Goal: Task Accomplishment & Management: Use online tool/utility

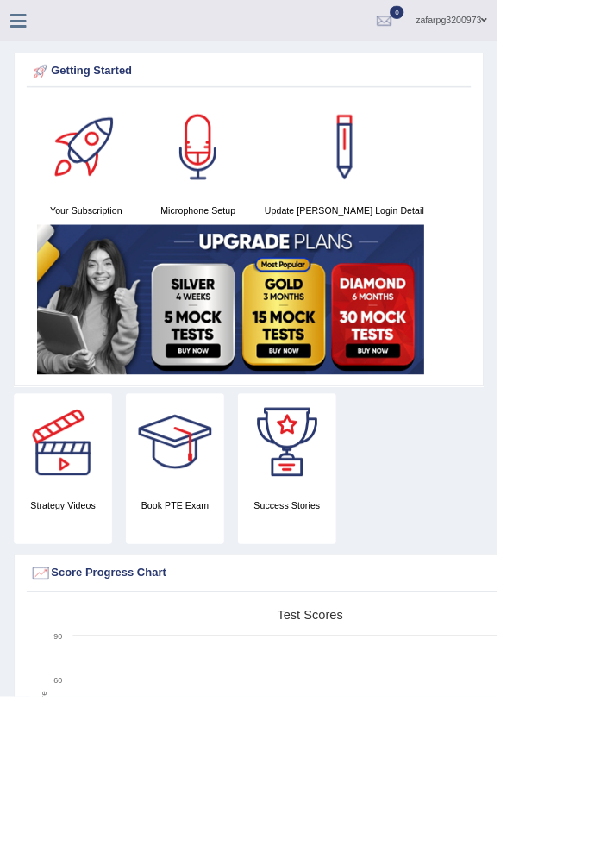
click at [16, 31] on icon at bounding box center [23, 25] width 20 height 22
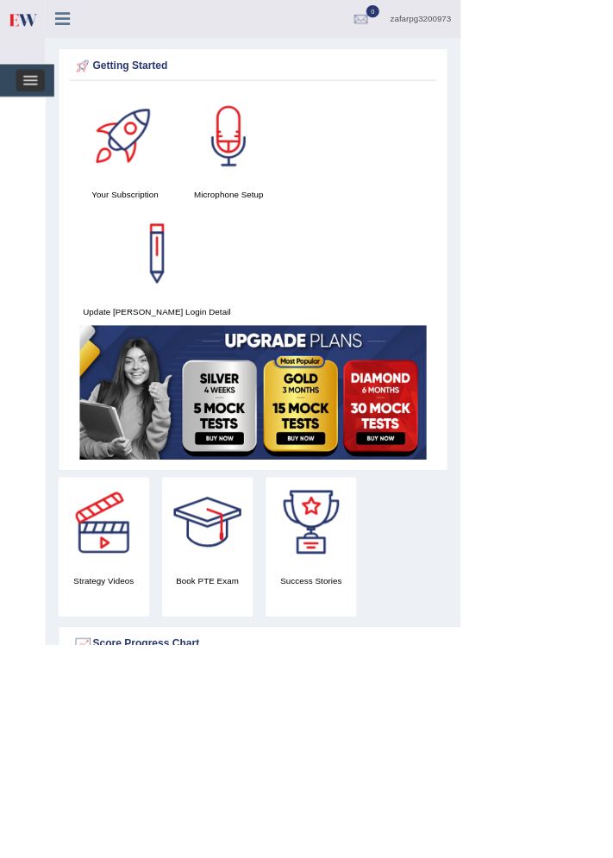
click at [33, 117] on button "Toggle navigation" at bounding box center [41, 106] width 38 height 29
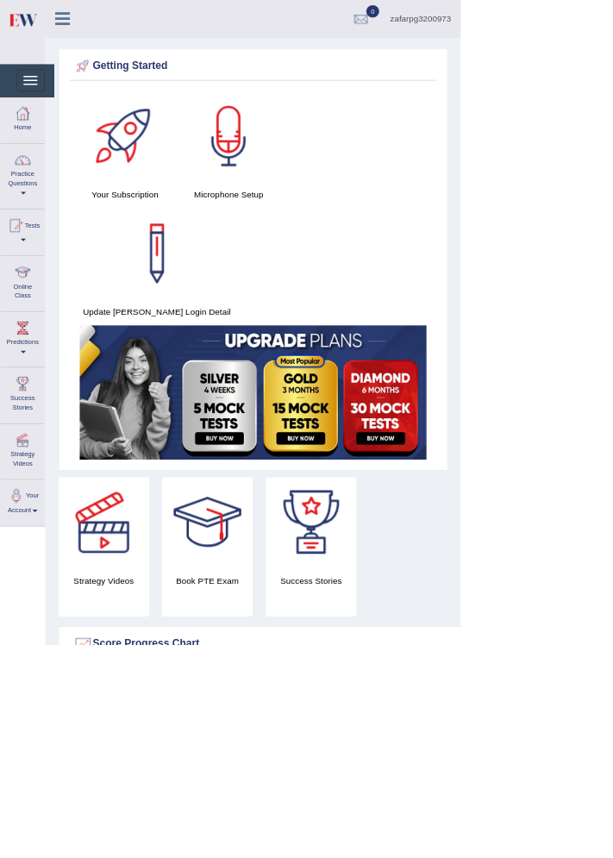
click at [31, 392] on link "Online Class" at bounding box center [30, 375] width 59 height 68
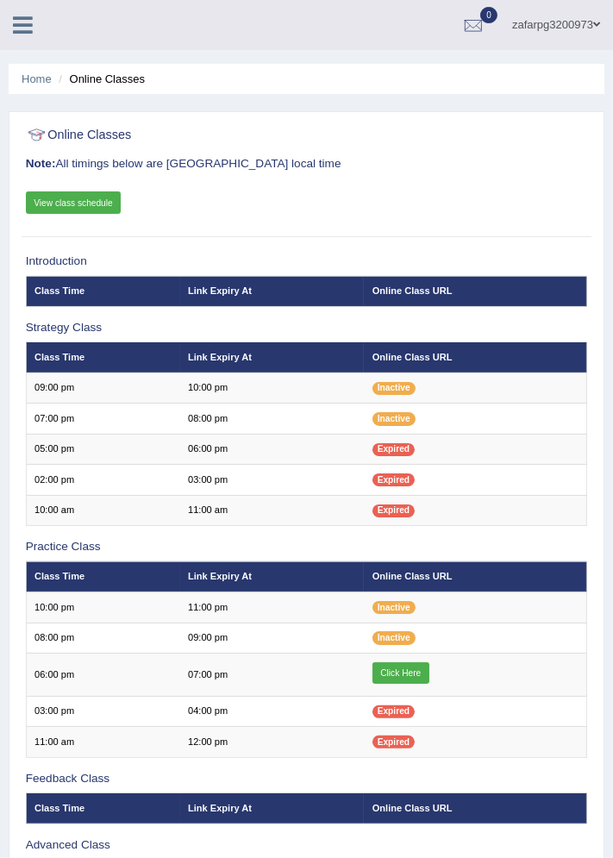
click at [403, 667] on link "Click Here" at bounding box center [400, 673] width 57 height 22
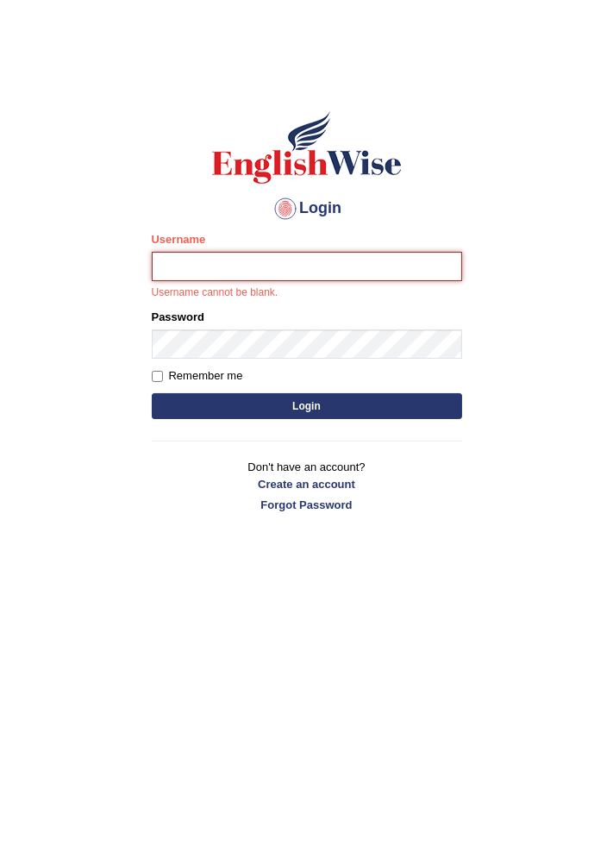
type input "zafarpg3200973"
click at [152, 393] on button "Login" at bounding box center [307, 406] width 310 height 26
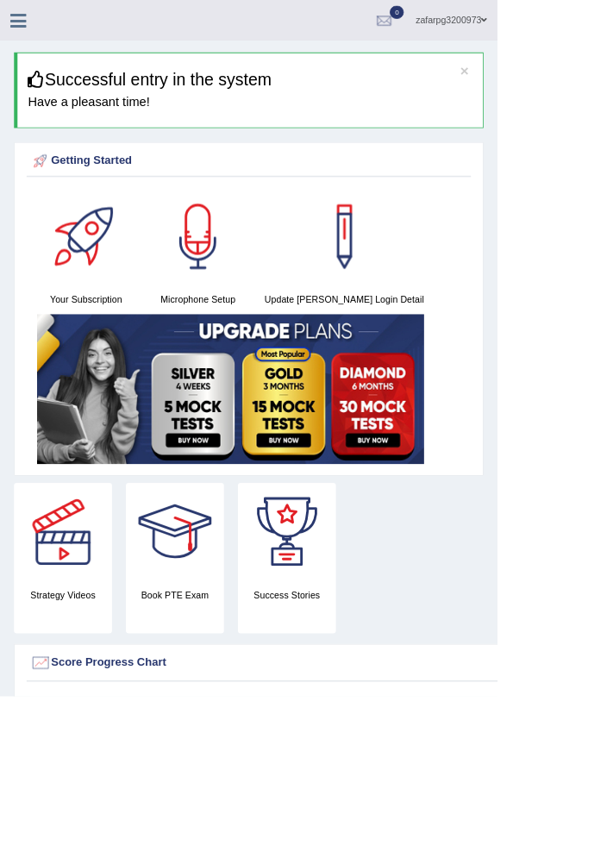
click at [22, 23] on icon at bounding box center [23, 25] width 20 height 22
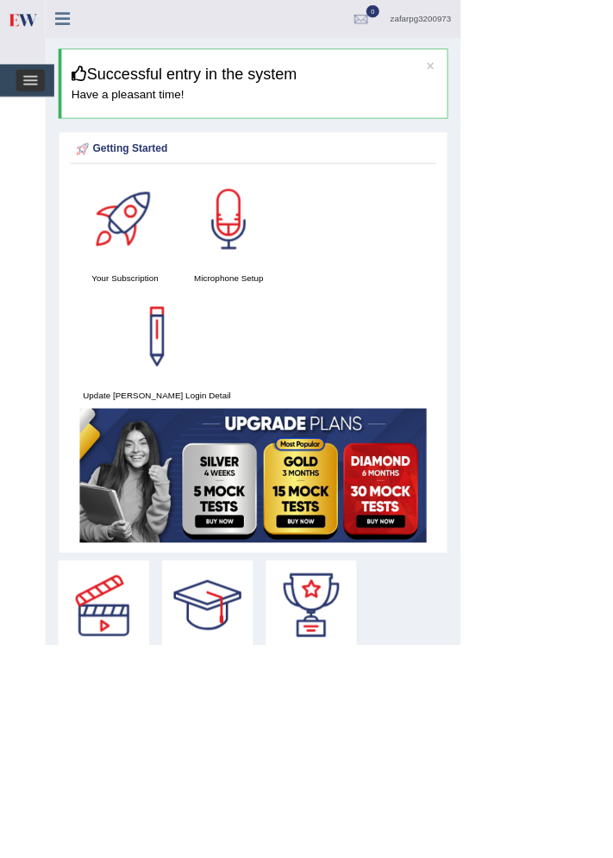
click at [40, 106] on span "button" at bounding box center [40, 107] width 19 height 2
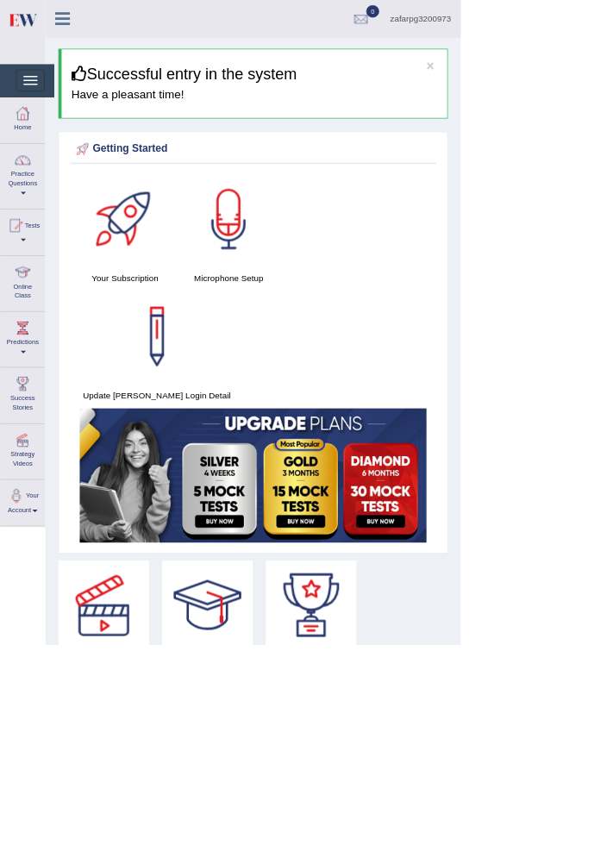
click at [22, 369] on div at bounding box center [30, 362] width 26 height 26
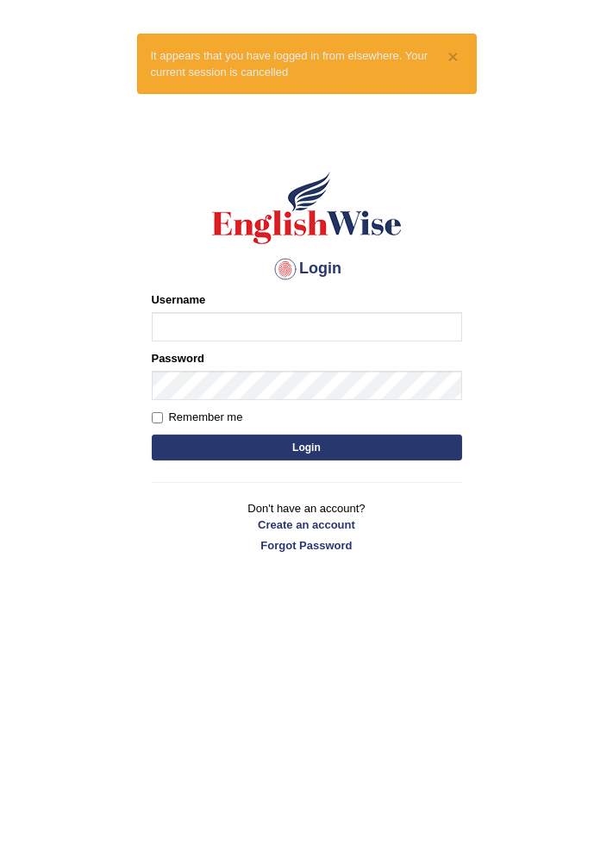
click at [175, 305] on label "Username" at bounding box center [179, 299] width 54 height 16
click at [175, 312] on input "Username" at bounding box center [307, 326] width 310 height 29
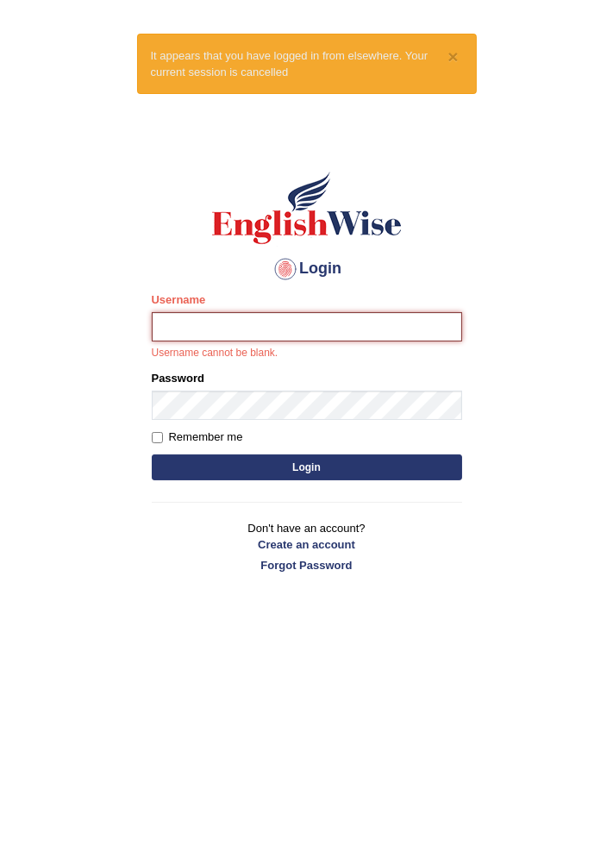
type input "zafarpg3200973"
click at [152, 454] on button "Login" at bounding box center [307, 467] width 310 height 26
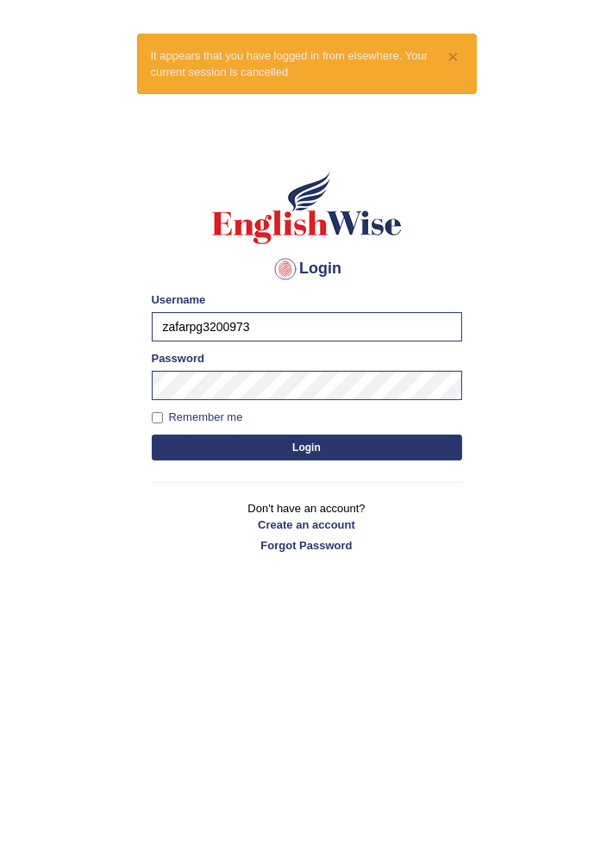
click at [197, 436] on button "Login" at bounding box center [307, 447] width 310 height 26
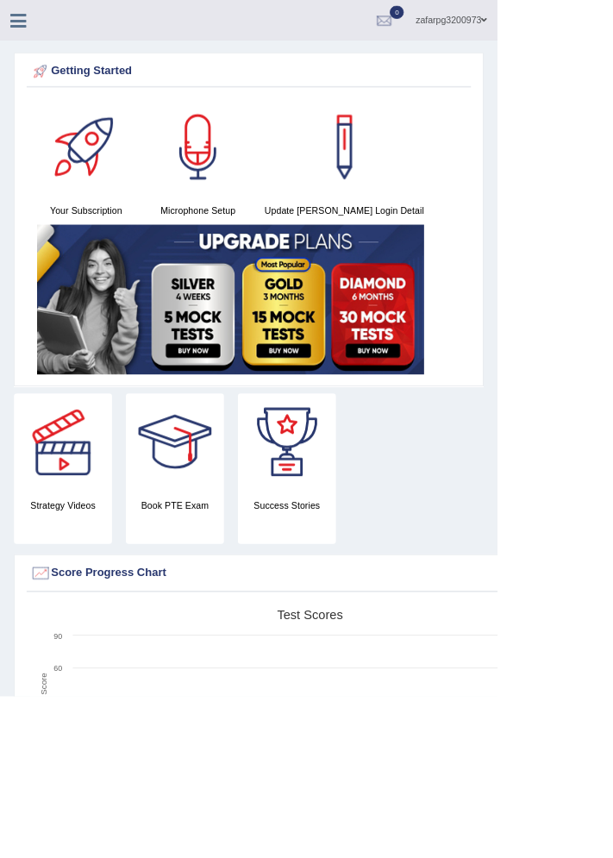
click at [20, 24] on icon at bounding box center [23, 25] width 20 height 22
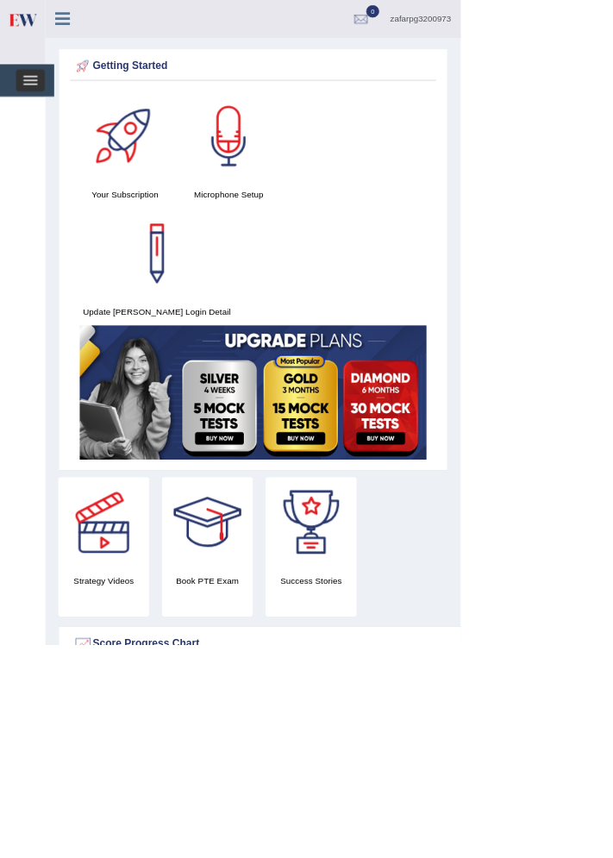
click at [39, 111] on span "button" at bounding box center [40, 112] width 19 height 2
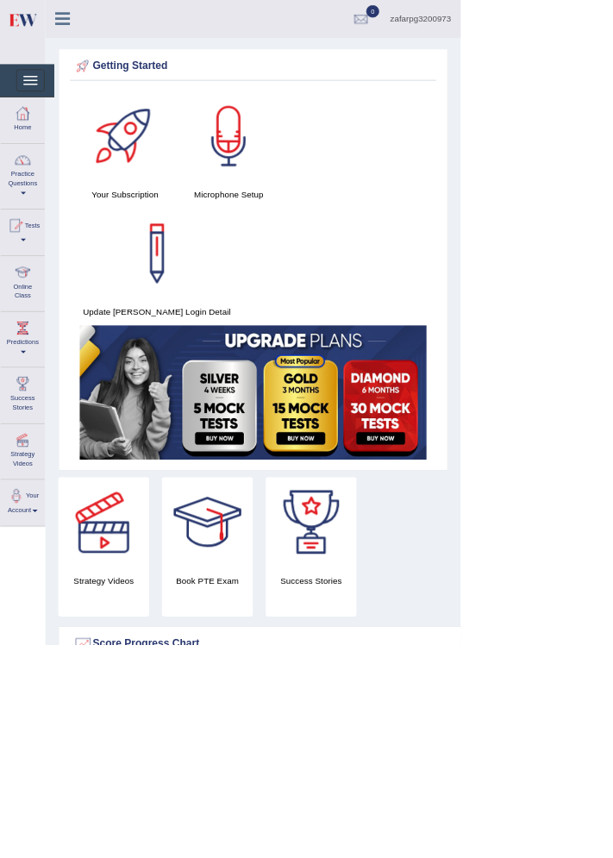
click at [31, 369] on div at bounding box center [30, 362] width 26 height 26
click at [26, 372] on div at bounding box center [29, 362] width 26 height 26
click at [22, 387] on link "Online Class" at bounding box center [30, 375] width 59 height 68
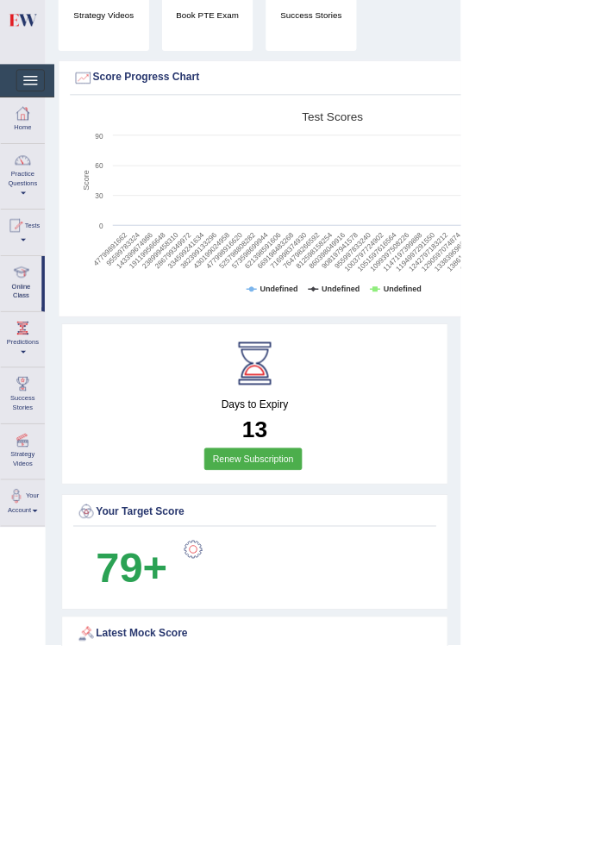
scroll to position [1005, 0]
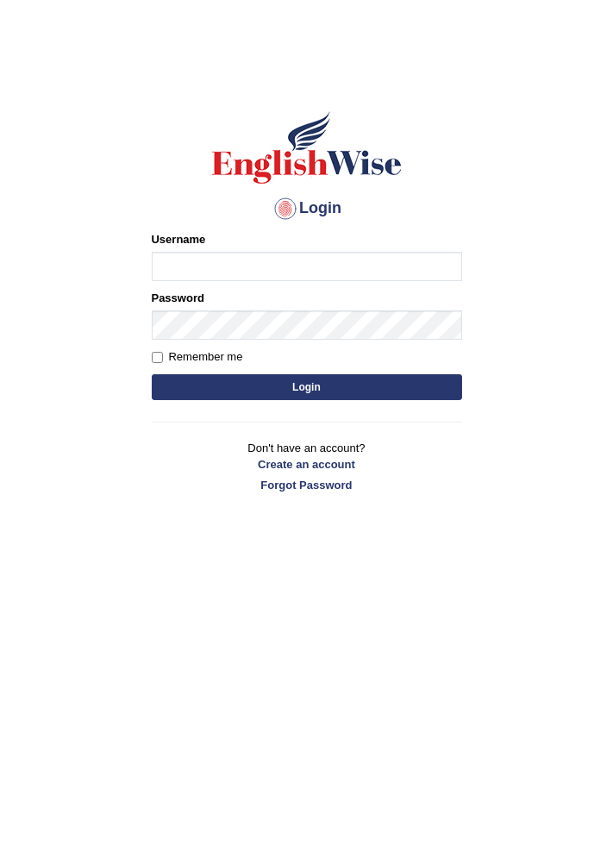
click at [185, 267] on input "Username" at bounding box center [307, 266] width 310 height 29
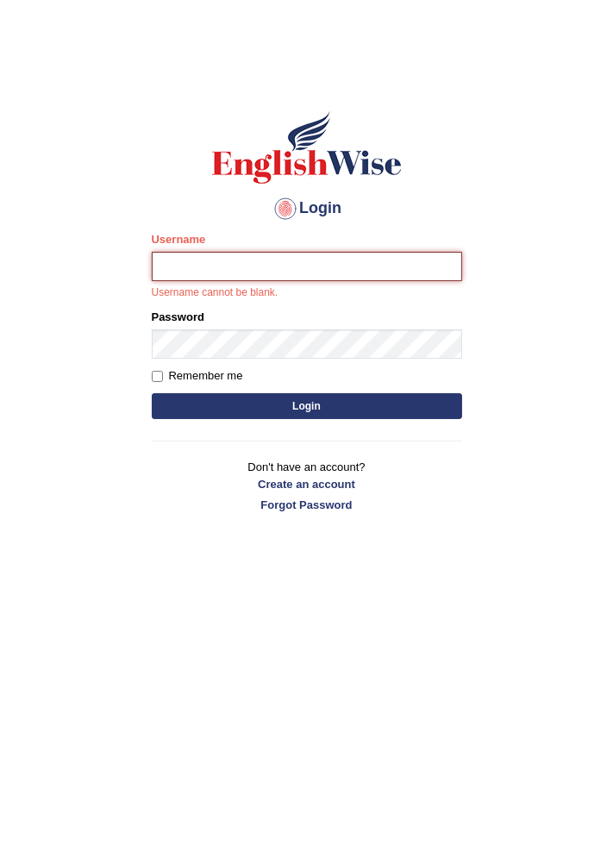
type input "zafarpg3200973"
click at [152, 393] on button "Login" at bounding box center [307, 406] width 310 height 26
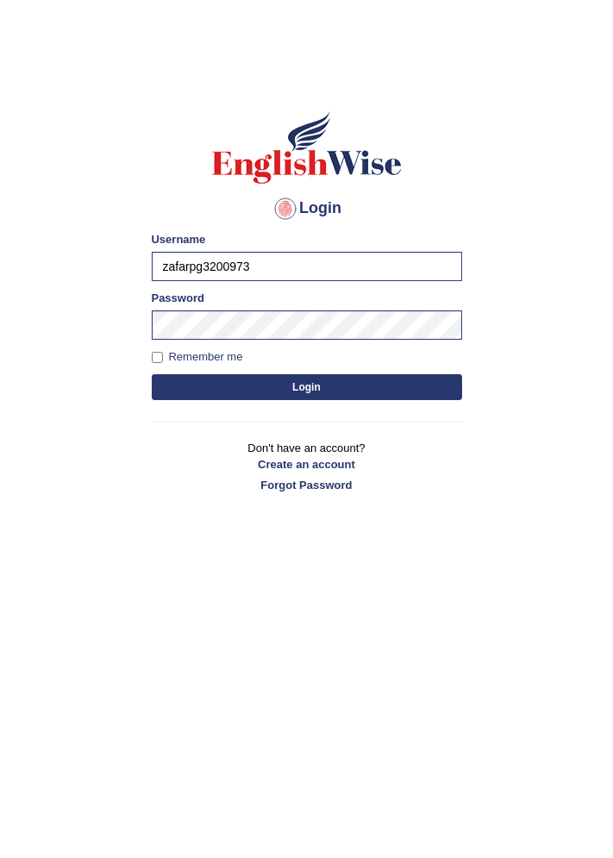
click at [214, 397] on button "Login" at bounding box center [307, 387] width 310 height 26
click at [214, 384] on button "Login" at bounding box center [307, 387] width 310 height 26
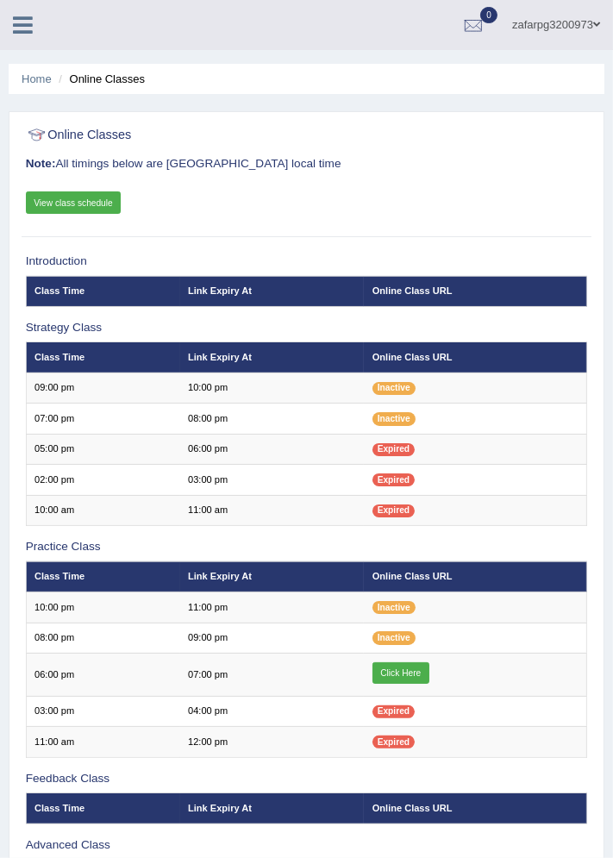
click at [389, 672] on link "Click Here" at bounding box center [400, 673] width 57 height 22
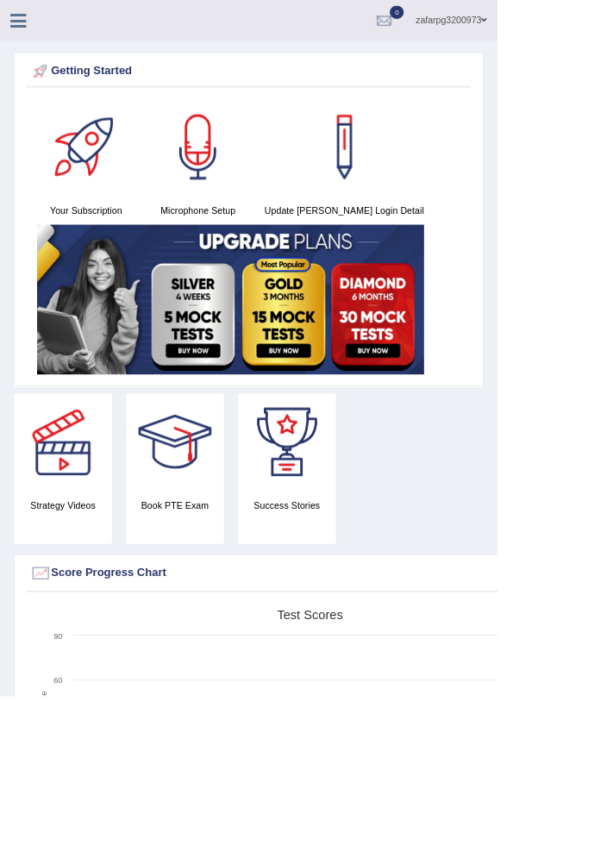
click at [24, 35] on icon at bounding box center [23, 25] width 20 height 22
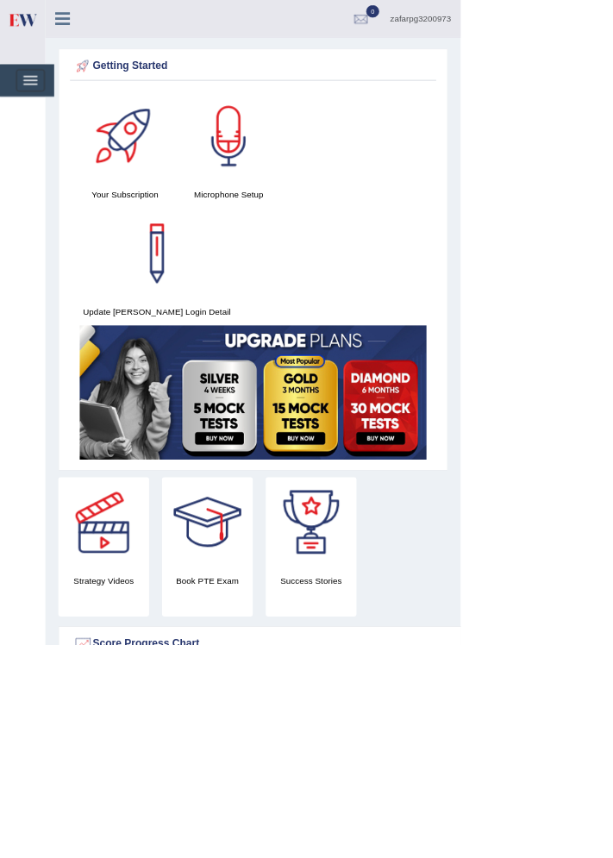
click at [38, 126] on div "Toggle navigation" at bounding box center [30, 106] width 84 height 43
click at [40, 111] on span "button" at bounding box center [40, 112] width 19 height 2
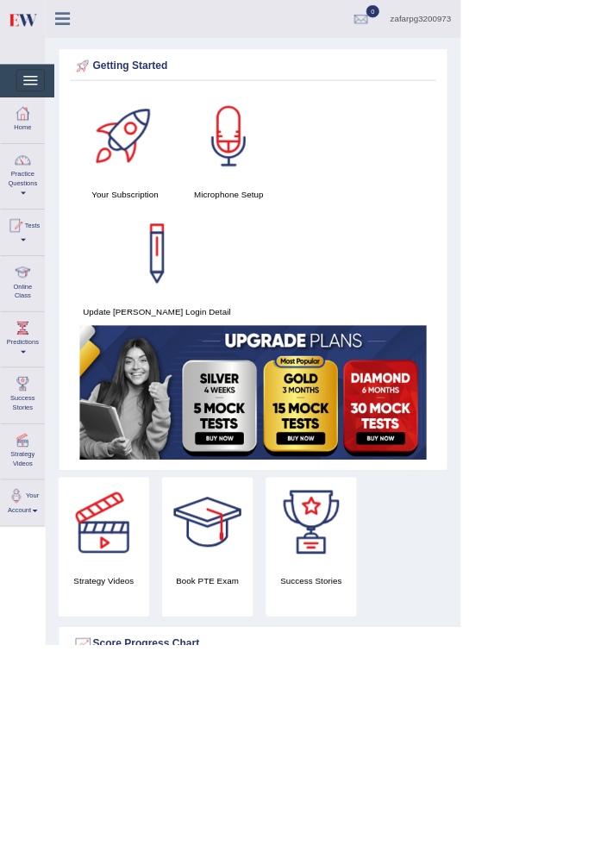
click at [28, 303] on div at bounding box center [20, 300] width 26 height 26
click at [24, 383] on div at bounding box center [306, 429] width 613 height 858
click at [26, 372] on div at bounding box center [30, 362] width 26 height 26
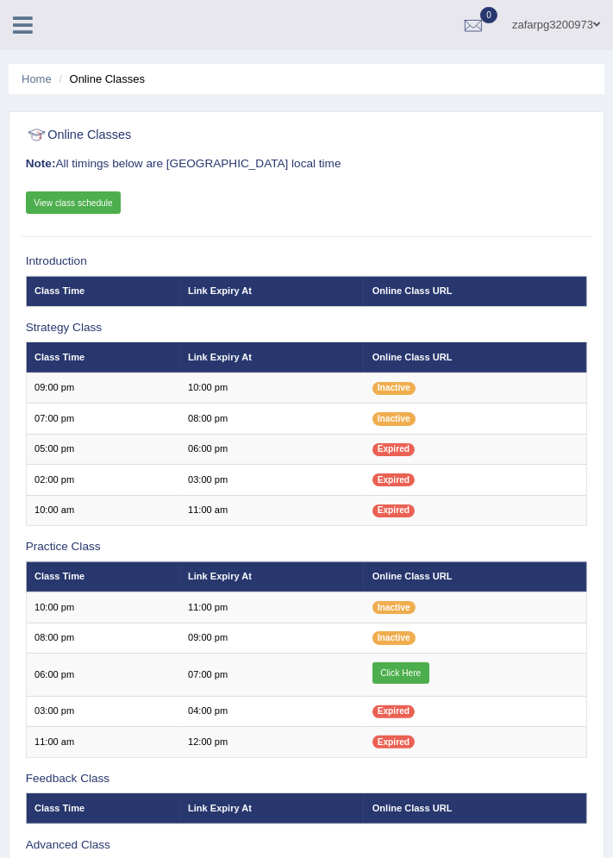
click at [405, 666] on link "Click Here" at bounding box center [400, 673] width 57 height 22
